Goal: Transaction & Acquisition: Purchase product/service

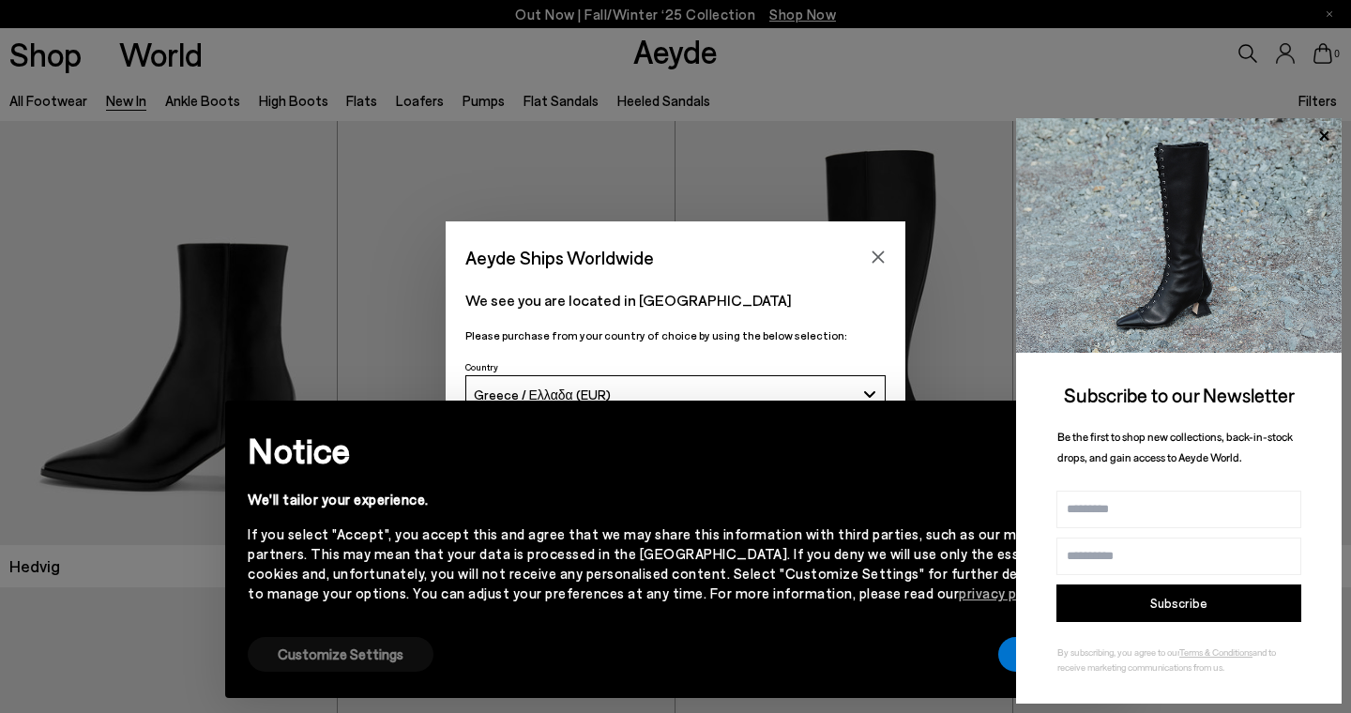
click at [301, 644] on button "Customize Settings" at bounding box center [341, 654] width 186 height 35
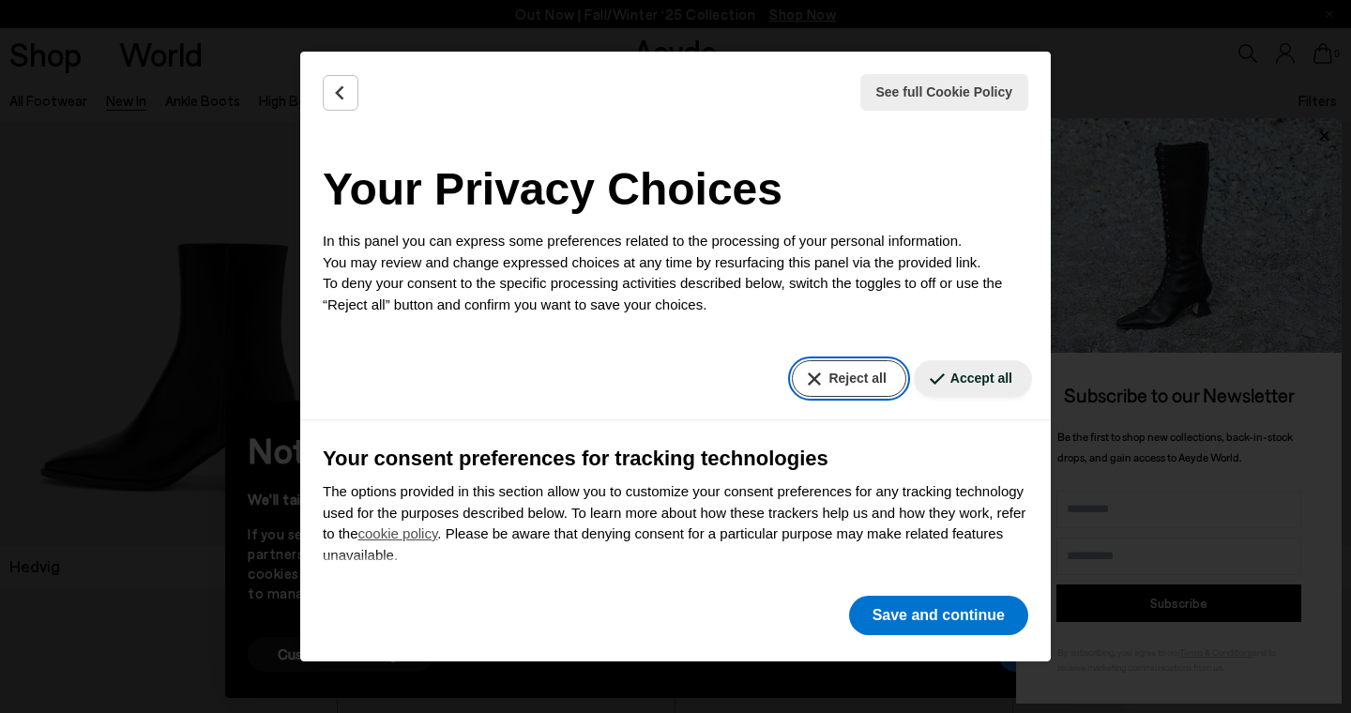
click at [848, 371] on button "Reject all" at bounding box center [849, 378] width 114 height 37
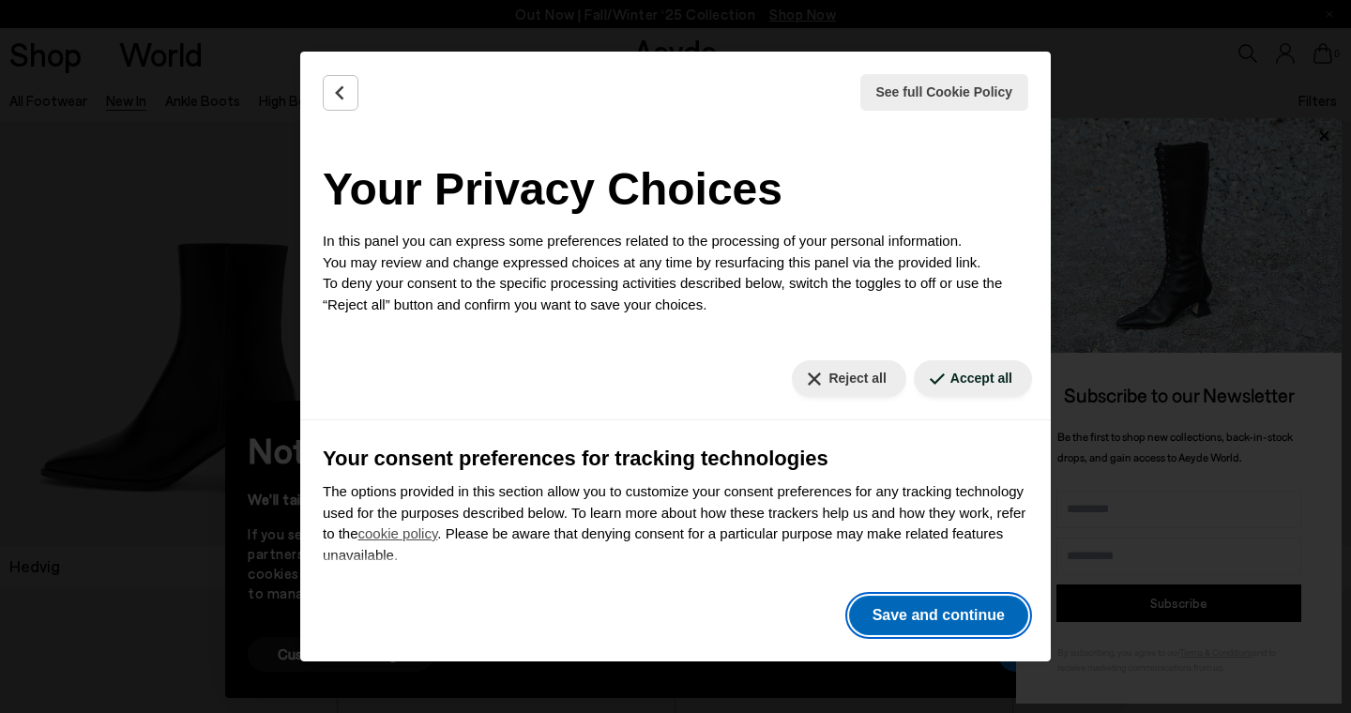
click at [928, 613] on button "Save and continue" at bounding box center [938, 615] width 179 height 39
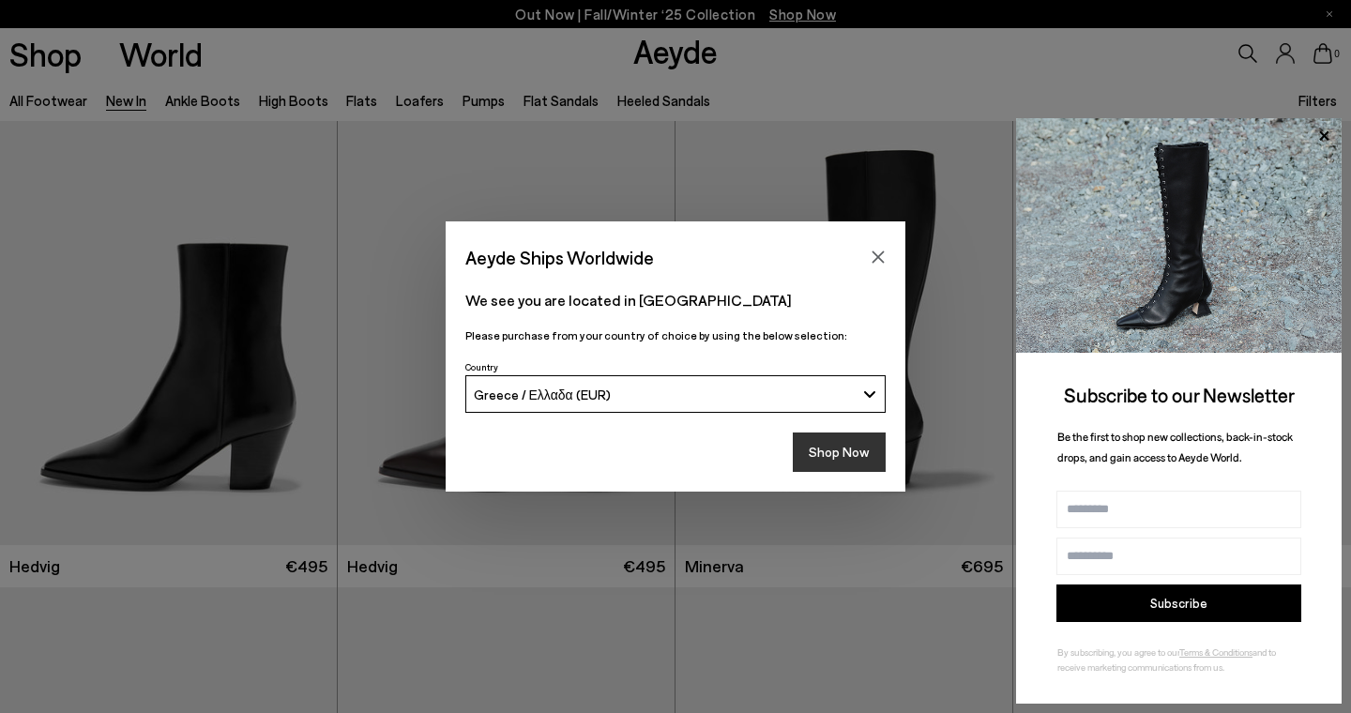
click at [861, 468] on button "Shop Now" at bounding box center [839, 451] width 93 height 39
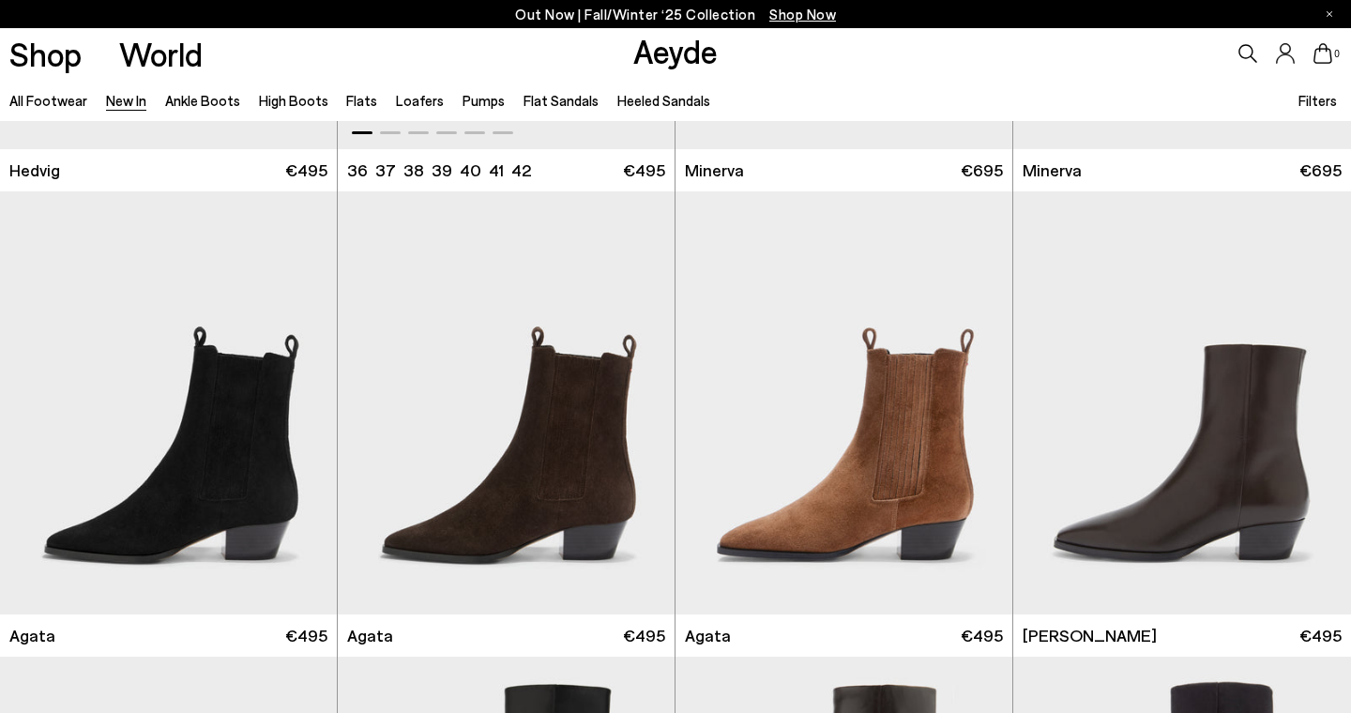
scroll to position [398, 0]
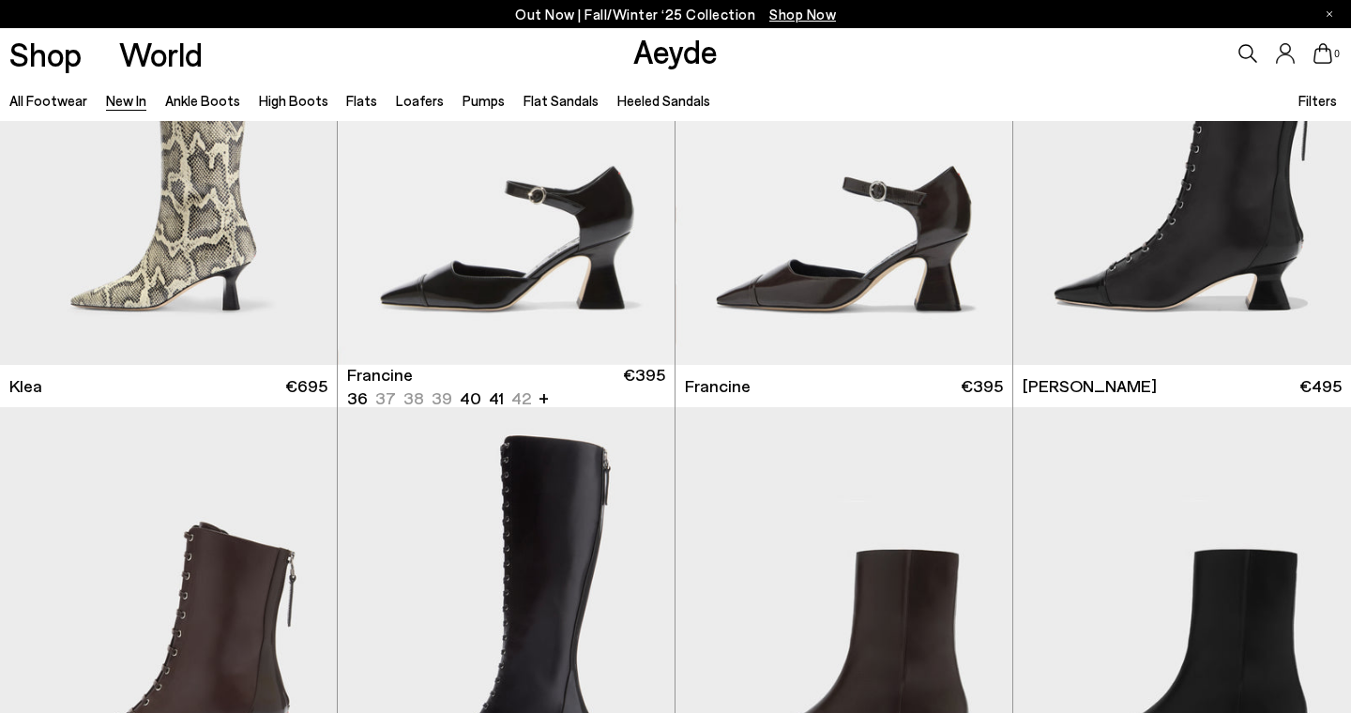
scroll to position [2442, 0]
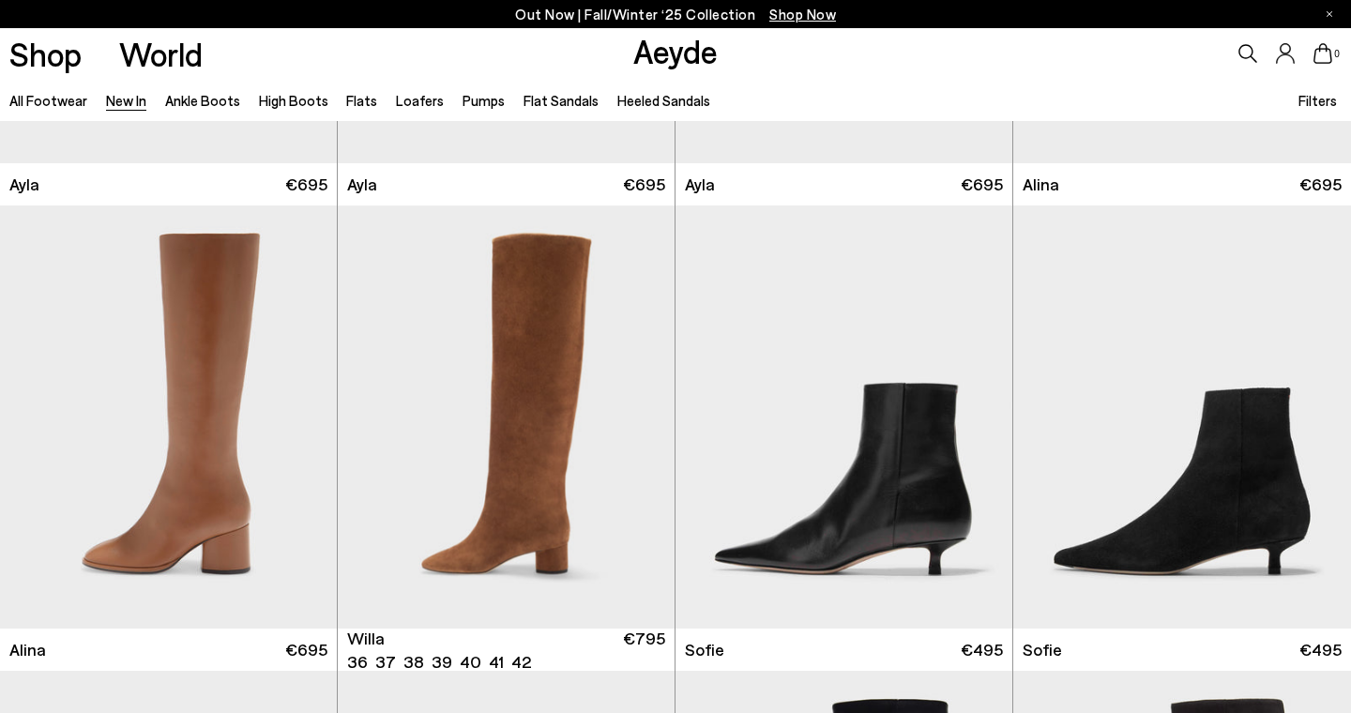
scroll to position [5688, 0]
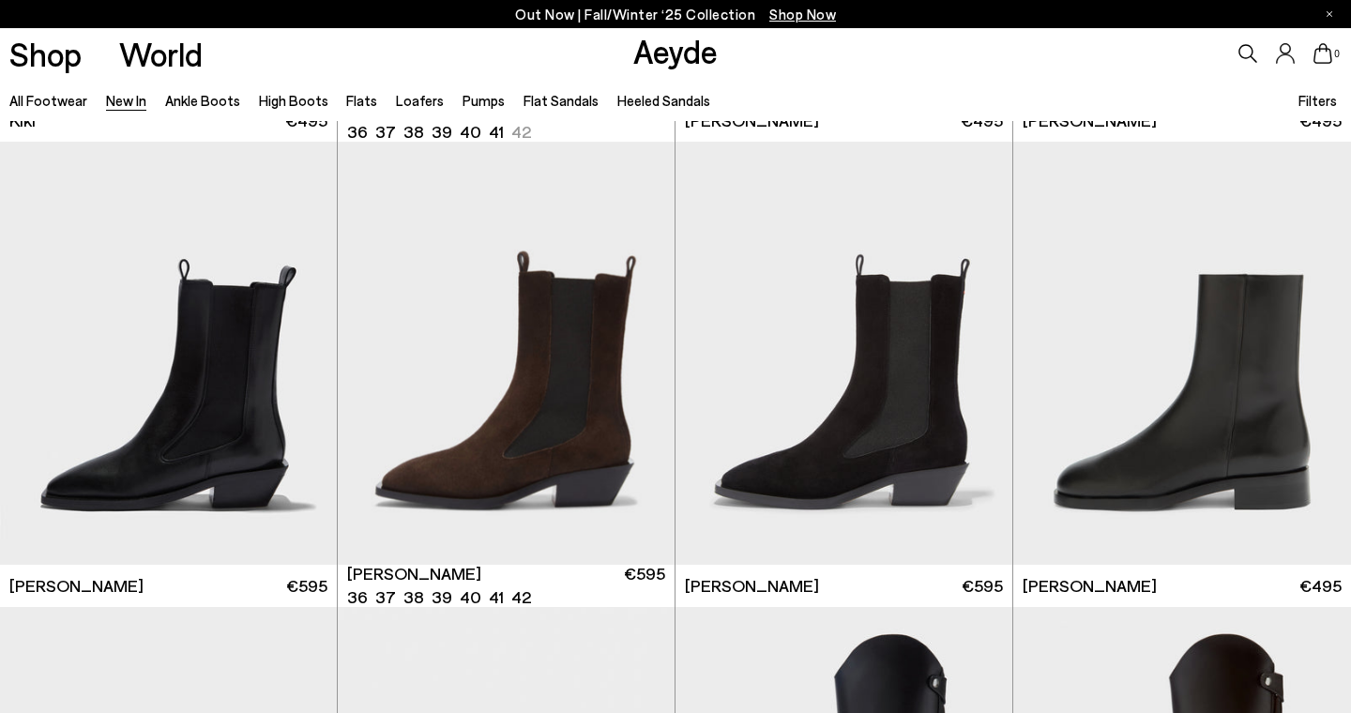
scroll to position [8025, 0]
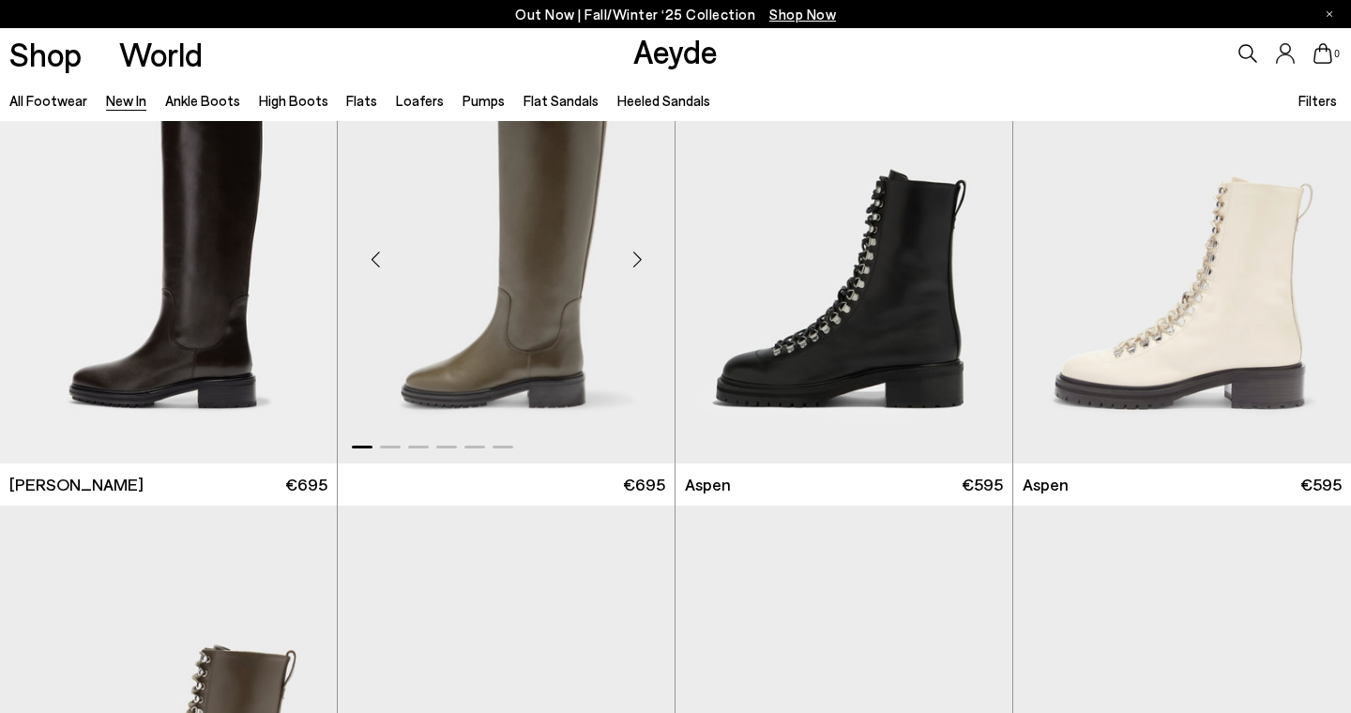
scroll to position [10248, 0]
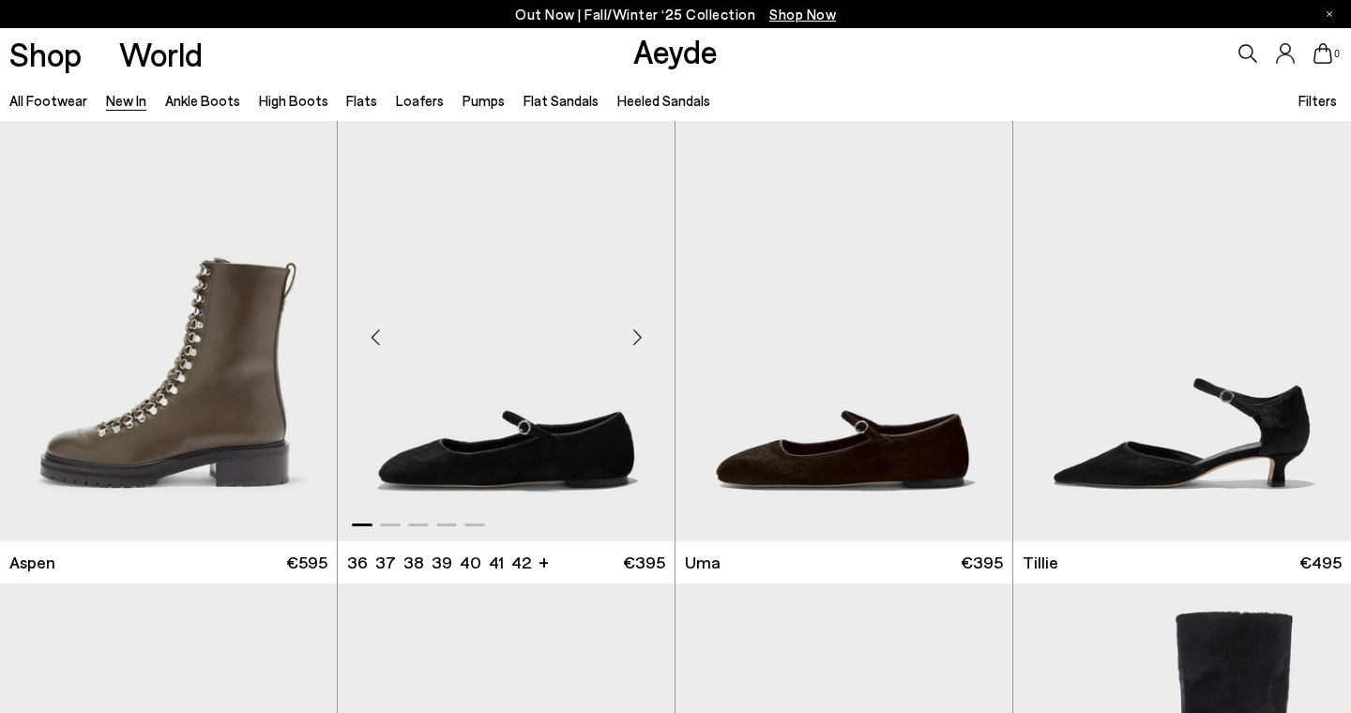
click at [638, 338] on div "Next slide" at bounding box center [637, 338] width 56 height 56
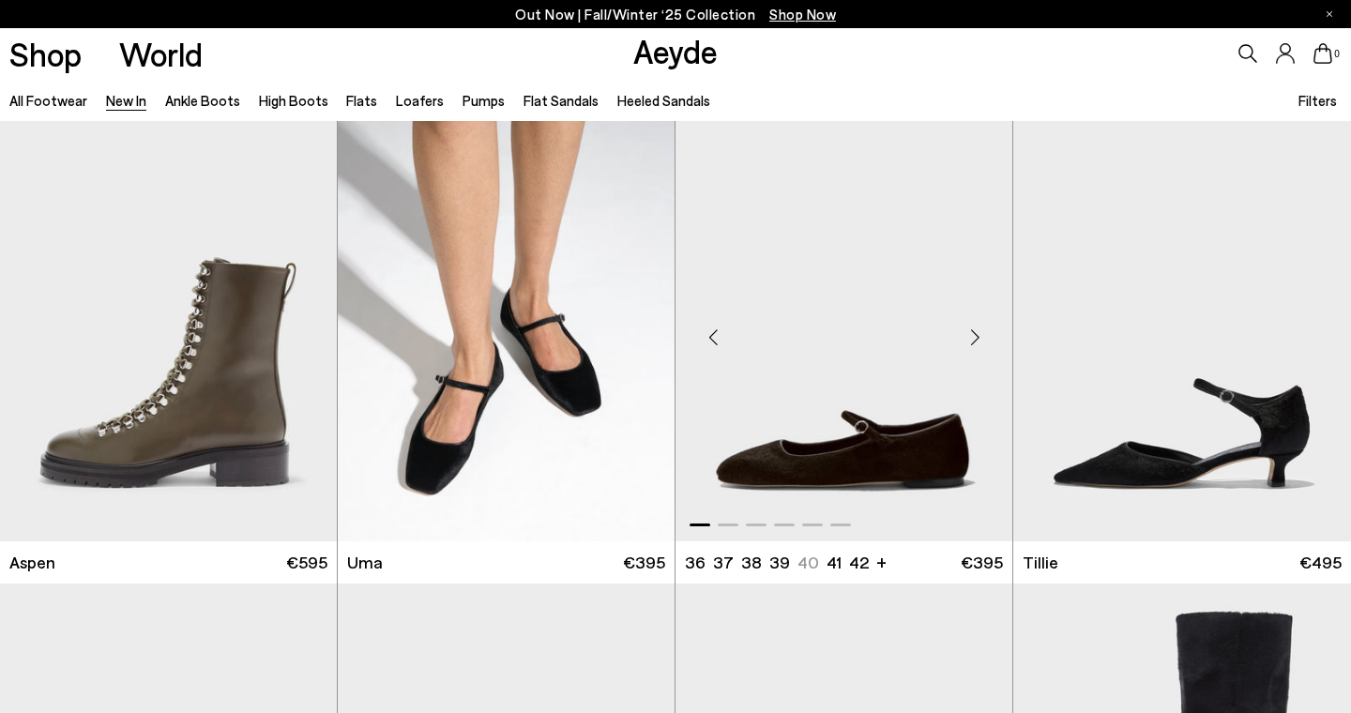
click at [978, 336] on div "Next slide" at bounding box center [975, 338] width 56 height 56
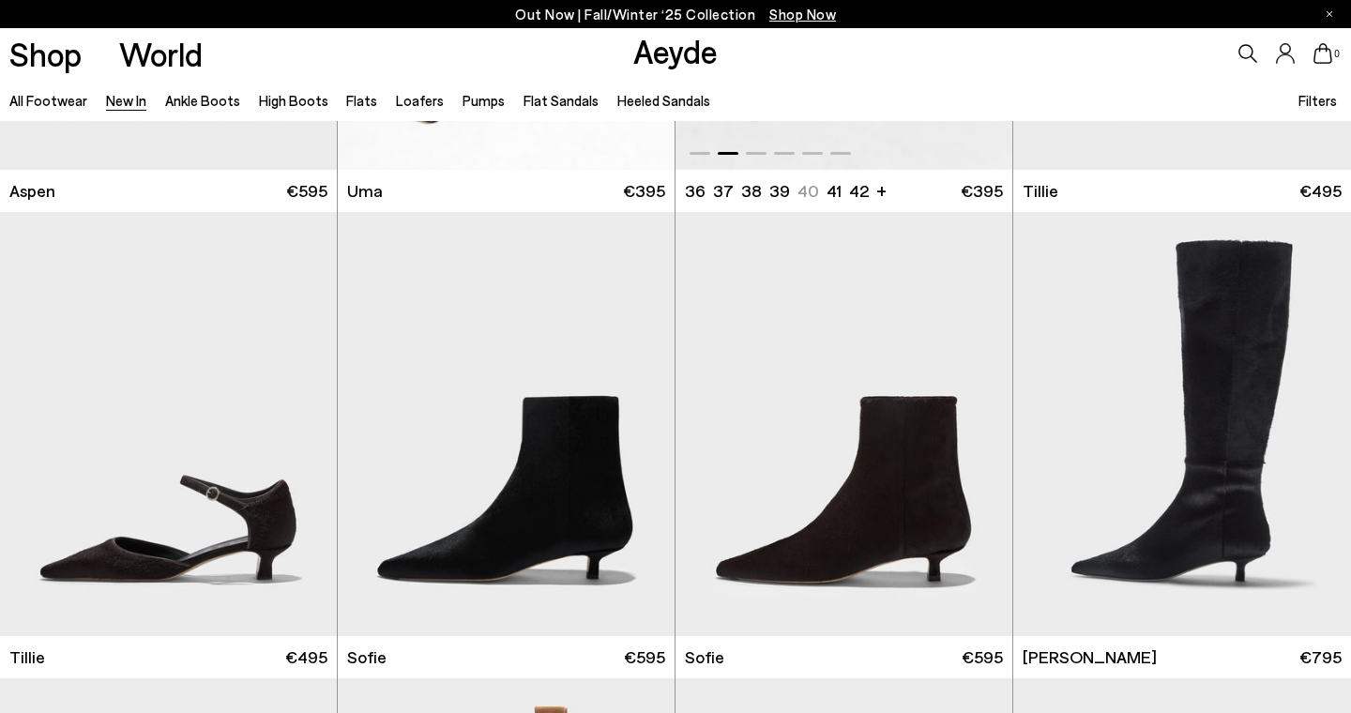
scroll to position [10622, 0]
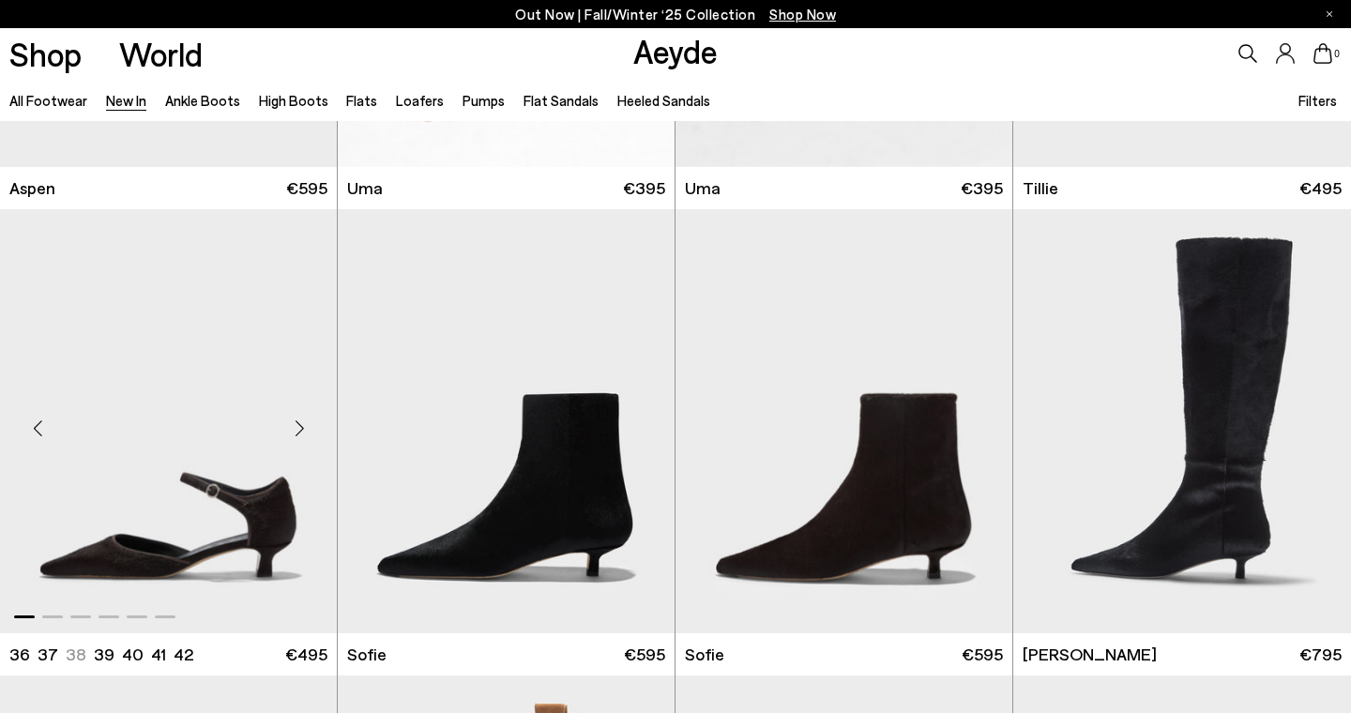
click at [298, 424] on div "Next slide" at bounding box center [299, 429] width 56 height 56
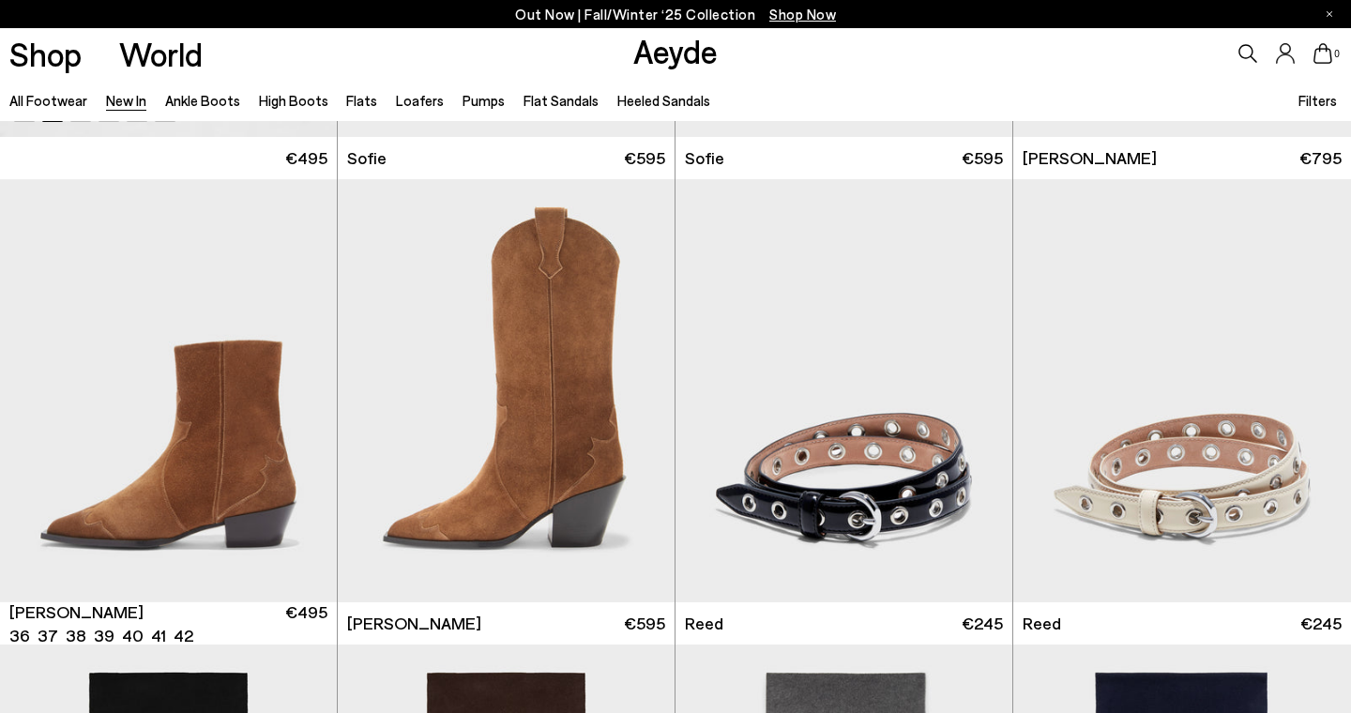
scroll to position [11673, 0]
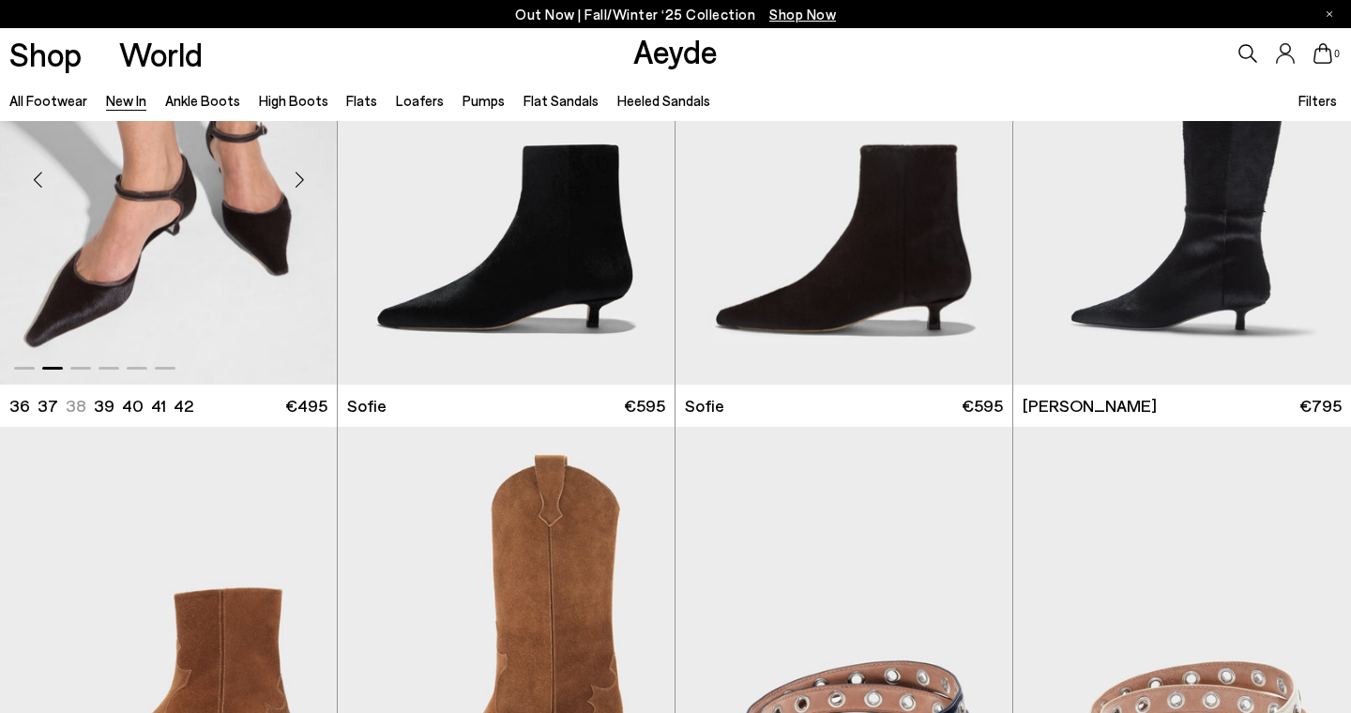
scroll to position [10749, 0]
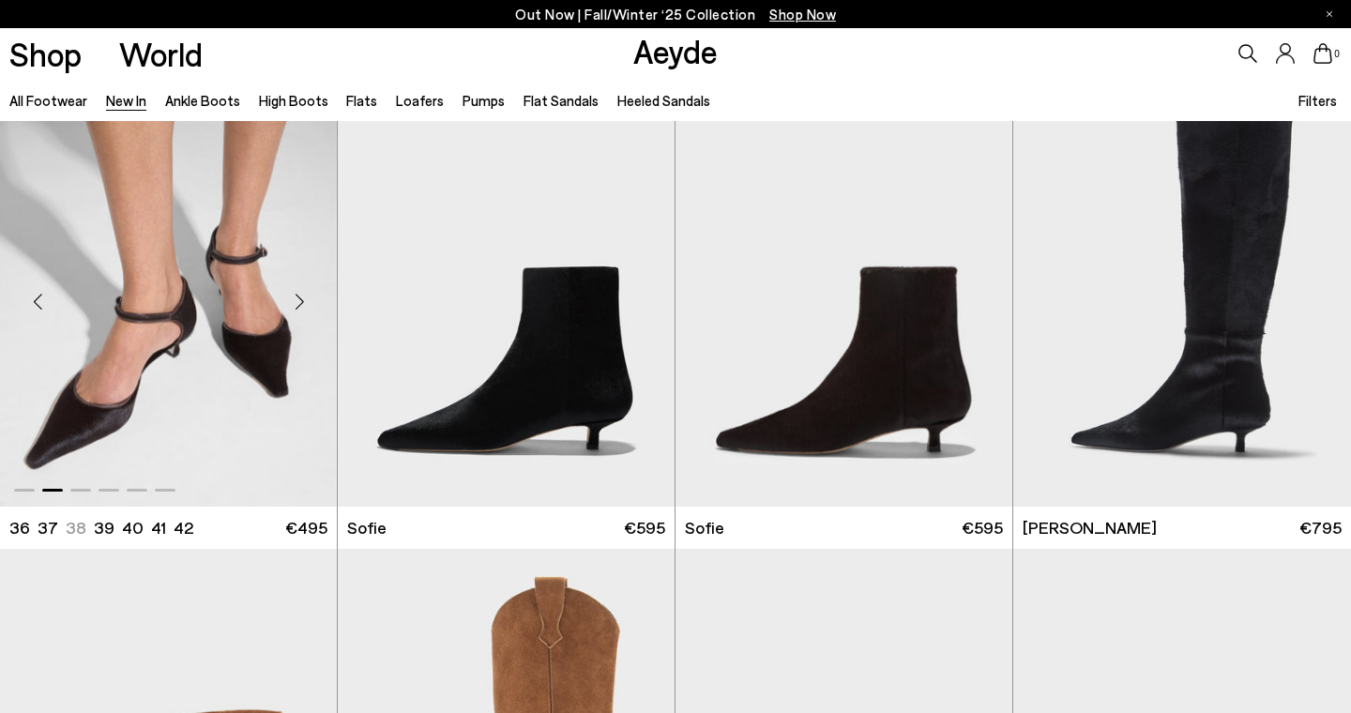
click at [297, 305] on div "Next slide" at bounding box center [299, 302] width 56 height 56
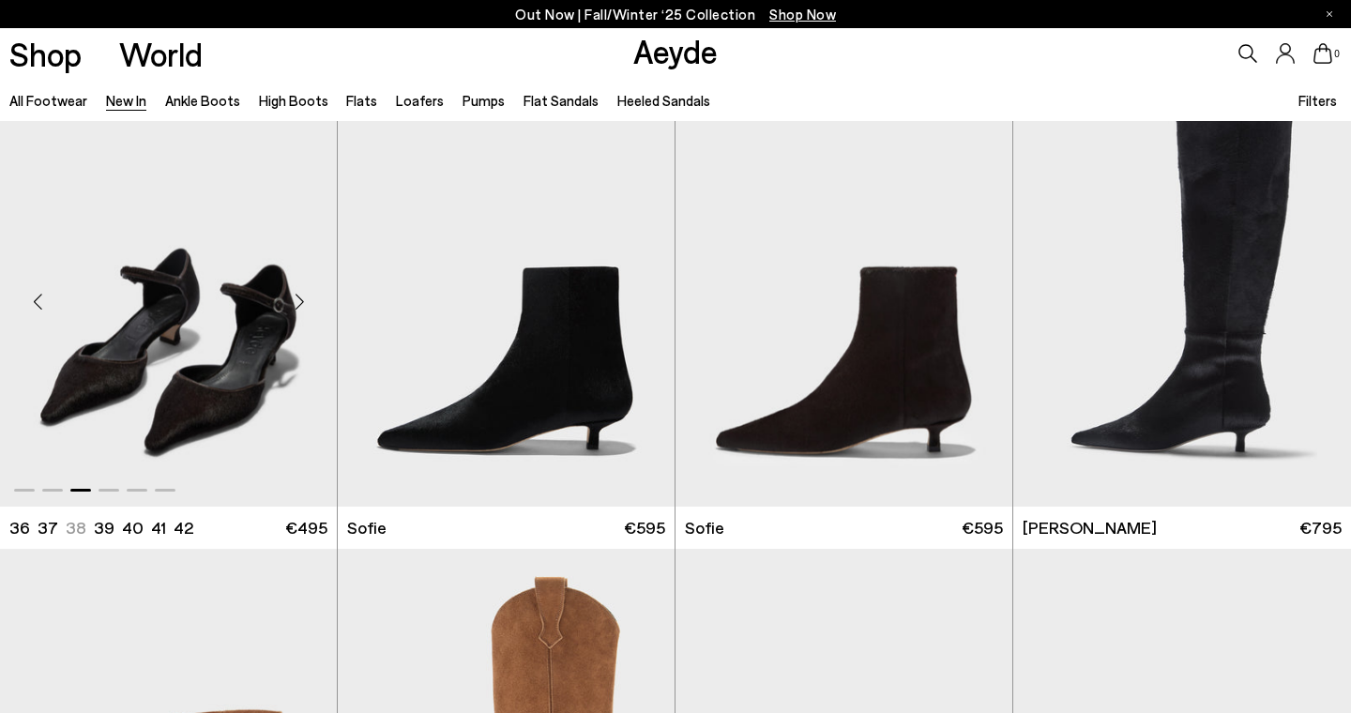
click at [297, 305] on div "Next slide" at bounding box center [299, 302] width 56 height 56
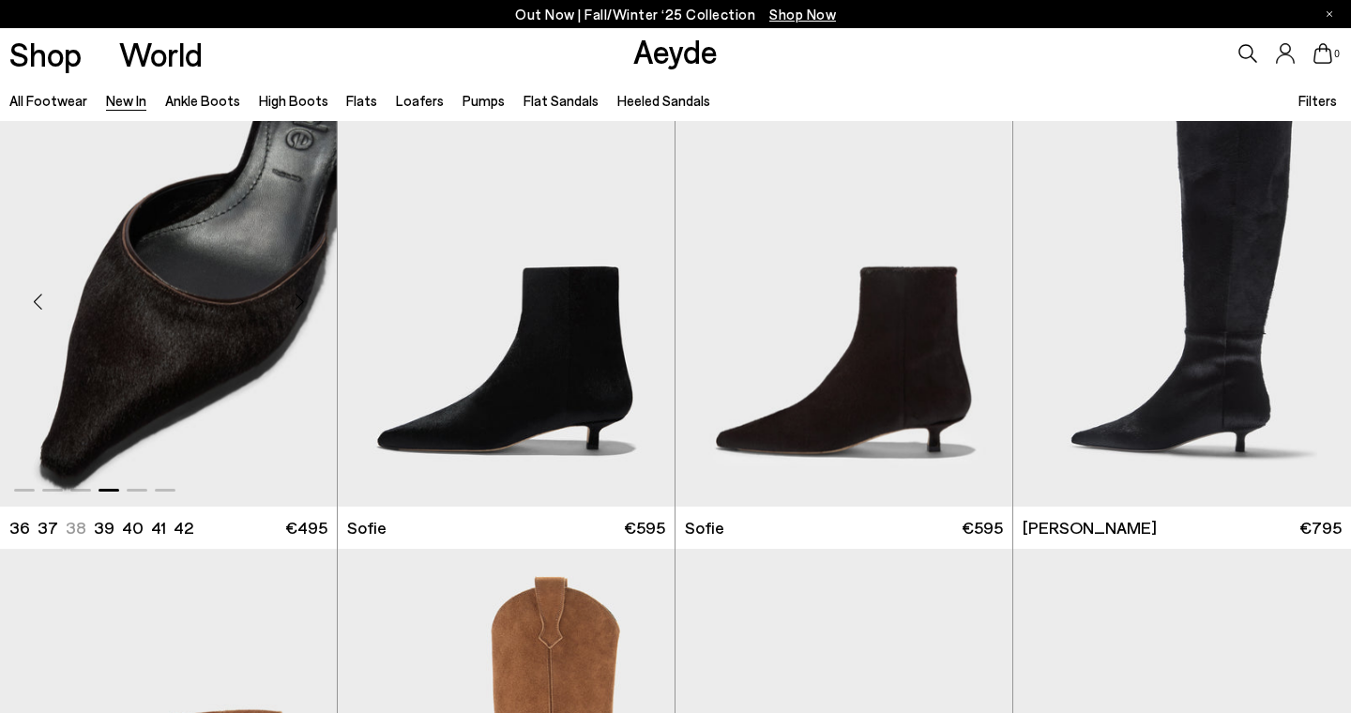
click at [297, 305] on div "Next slide" at bounding box center [299, 302] width 56 height 56
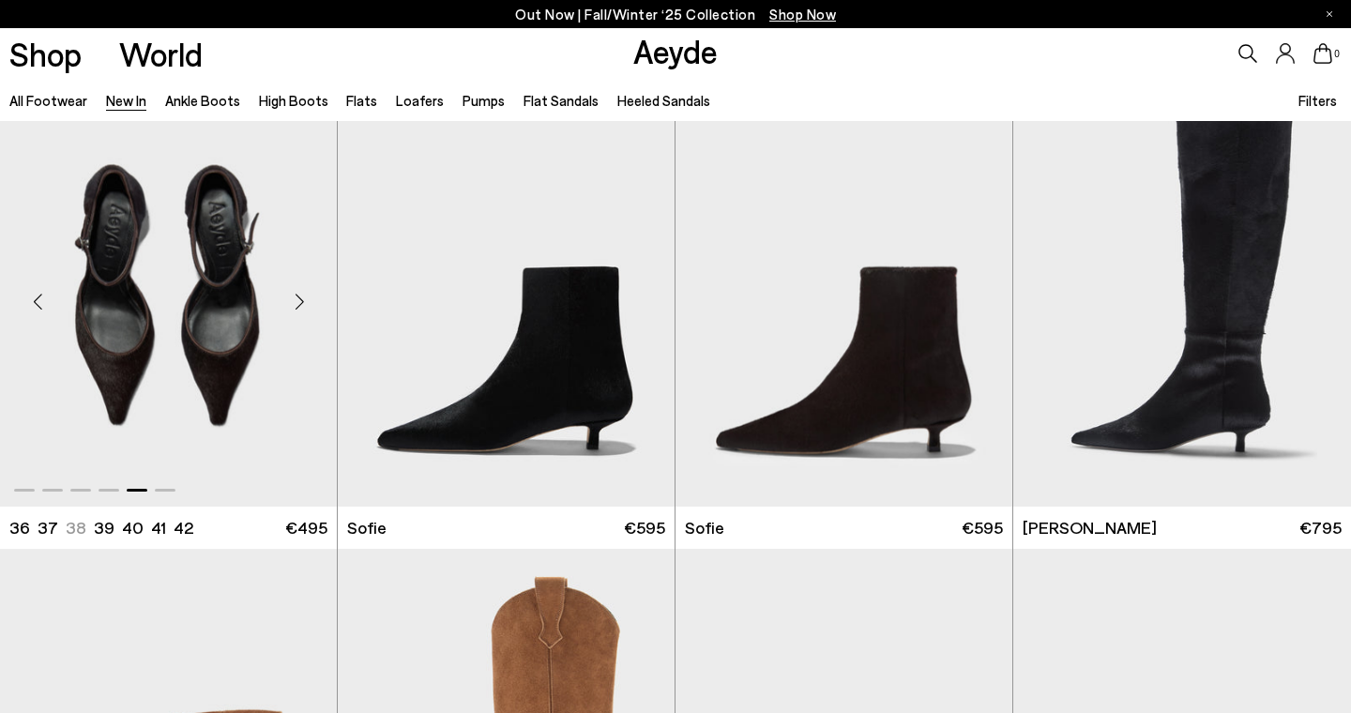
click at [297, 305] on div "Next slide" at bounding box center [299, 302] width 56 height 56
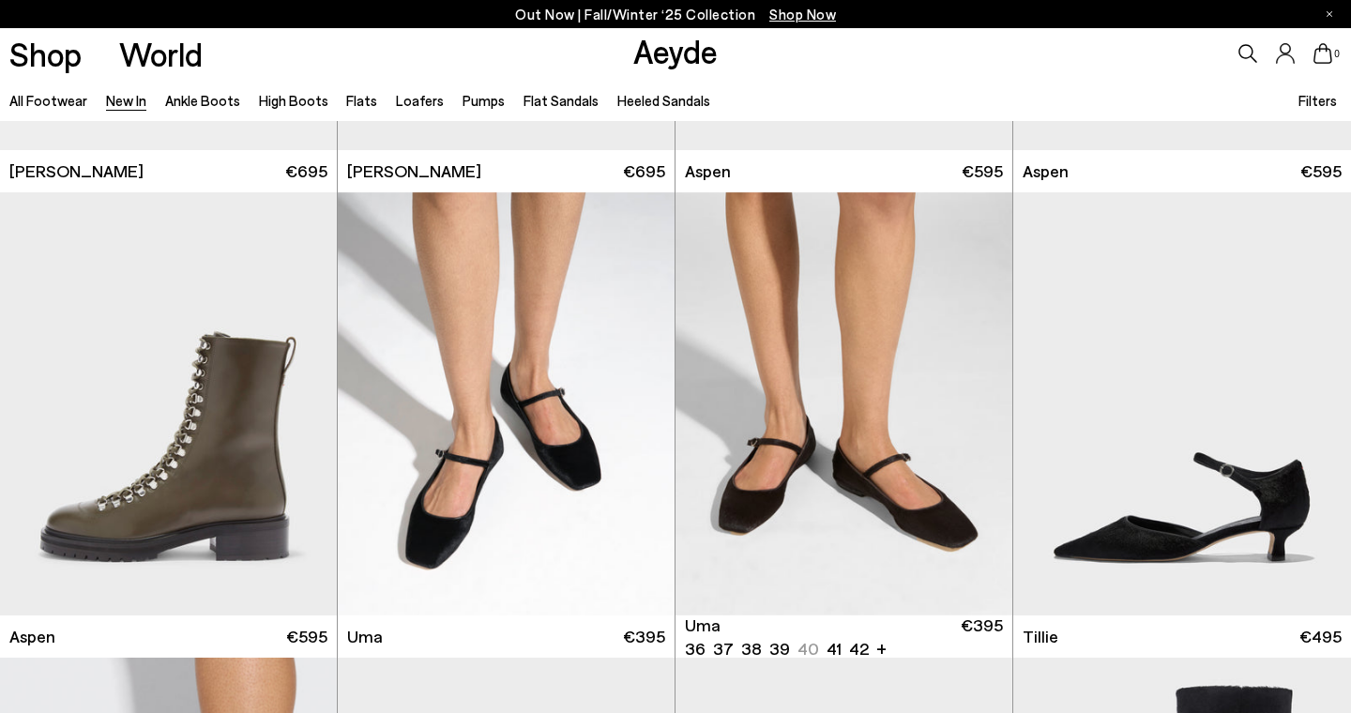
scroll to position [10173, 0]
